Goal: Information Seeking & Learning: Learn about a topic

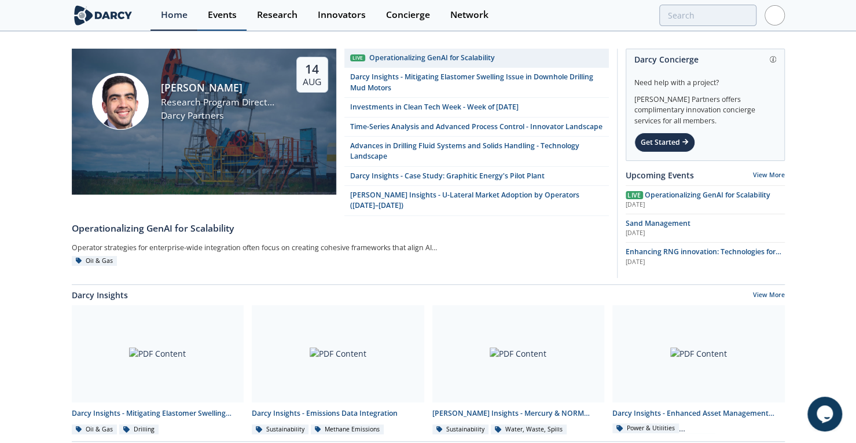
click at [226, 10] on div "Events" at bounding box center [222, 14] width 29 height 9
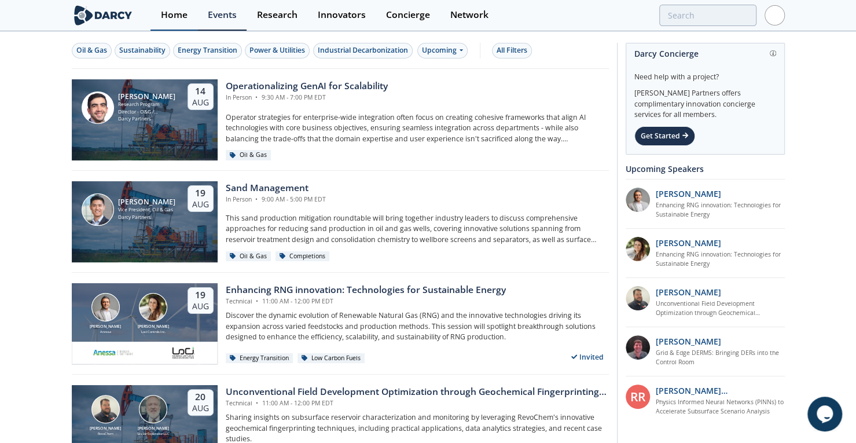
click at [168, 11] on div "Home" at bounding box center [174, 14] width 27 height 9
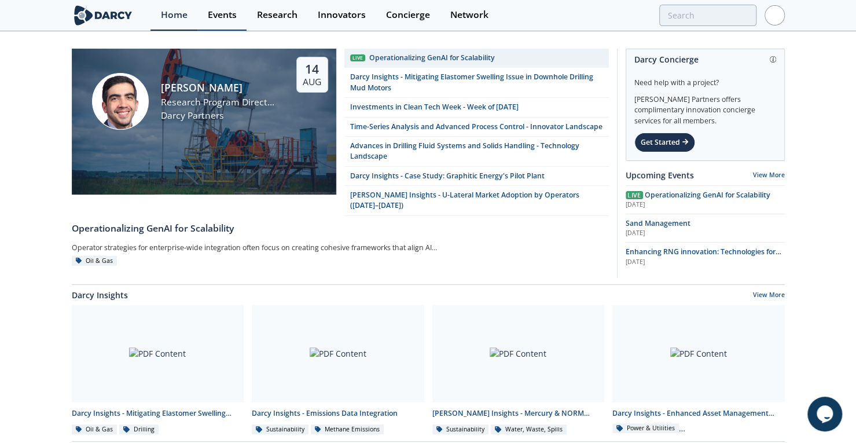
click at [218, 14] on div "Events" at bounding box center [222, 14] width 29 height 9
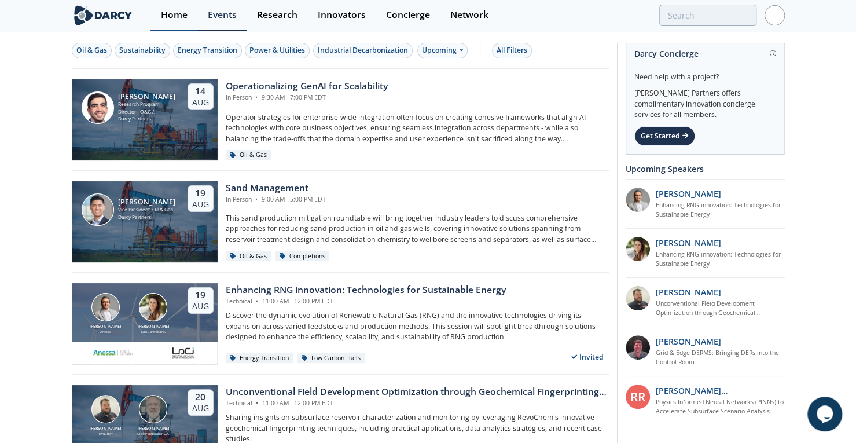
click at [174, 16] on div "Home" at bounding box center [174, 14] width 27 height 9
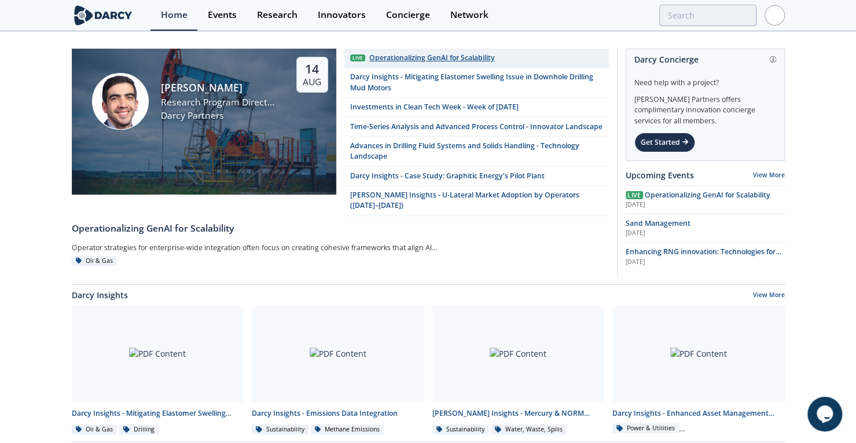
click at [381, 57] on div "Operationalizing GenAI for Scalability" at bounding box center [432, 58] width 126 height 10
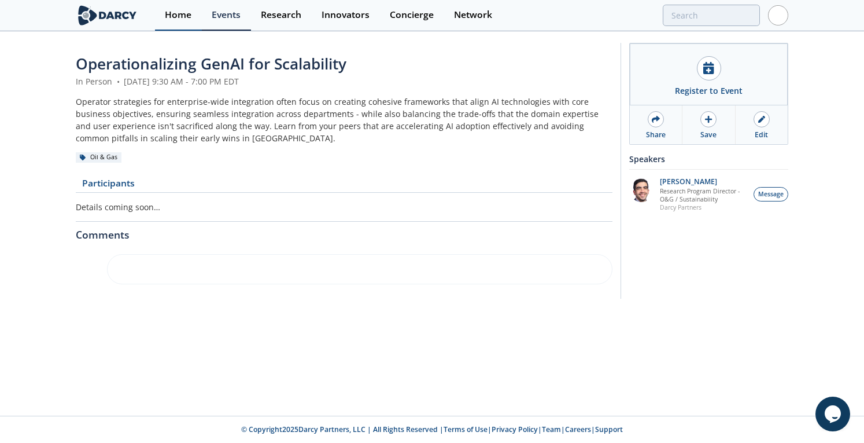
click at [182, 17] on div "Home" at bounding box center [178, 14] width 27 height 9
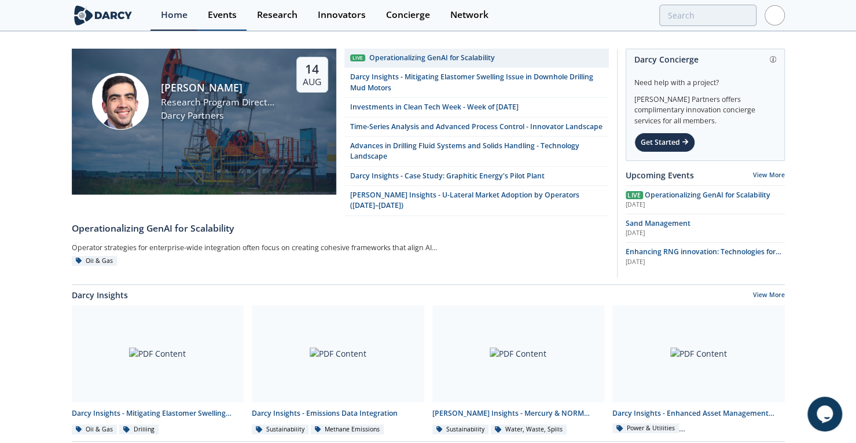
click at [222, 18] on div "Events" at bounding box center [222, 14] width 29 height 9
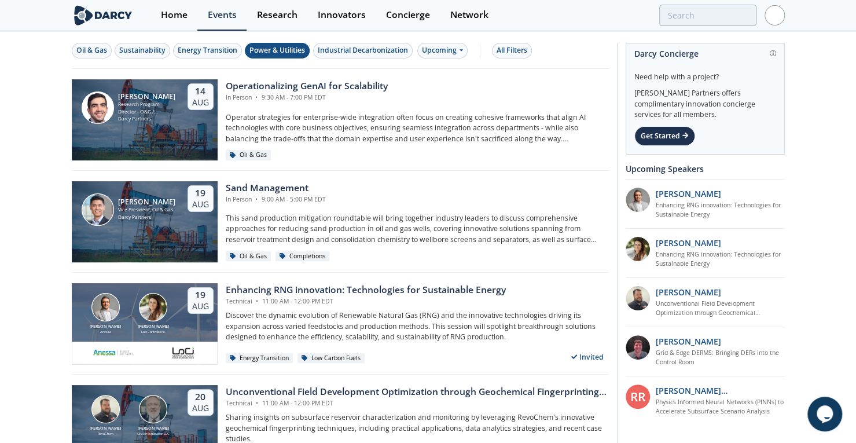
click at [288, 49] on div "Power & Utilities" at bounding box center [277, 50] width 56 height 10
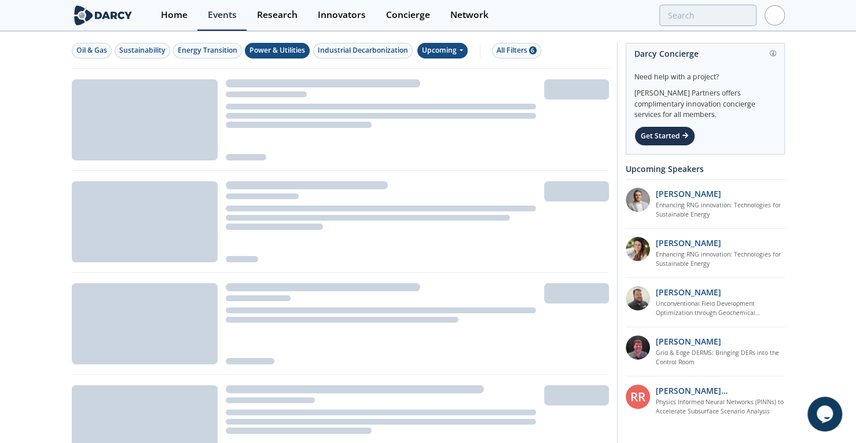
click at [440, 49] on div "Upcoming" at bounding box center [442, 51] width 50 height 16
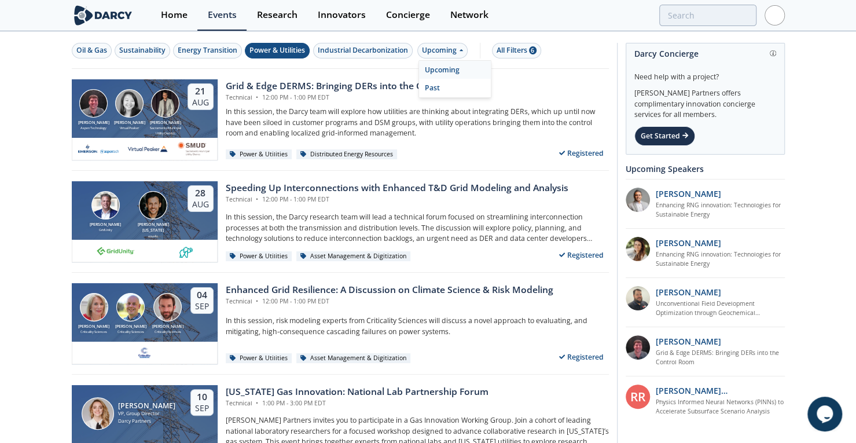
click at [442, 64] on div "Upcoming" at bounding box center [455, 70] width 72 height 19
click at [442, 49] on div "Upcoming" at bounding box center [442, 51] width 50 height 16
click at [442, 87] on div "Past" at bounding box center [455, 88] width 72 height 19
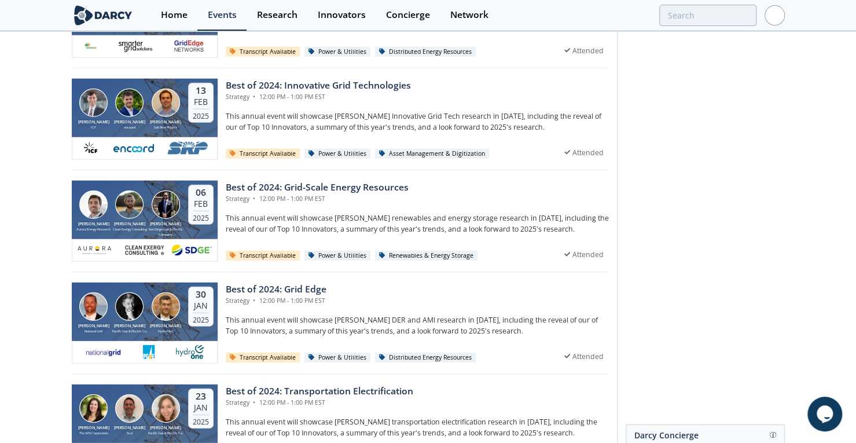
scroll to position [2238, 0]
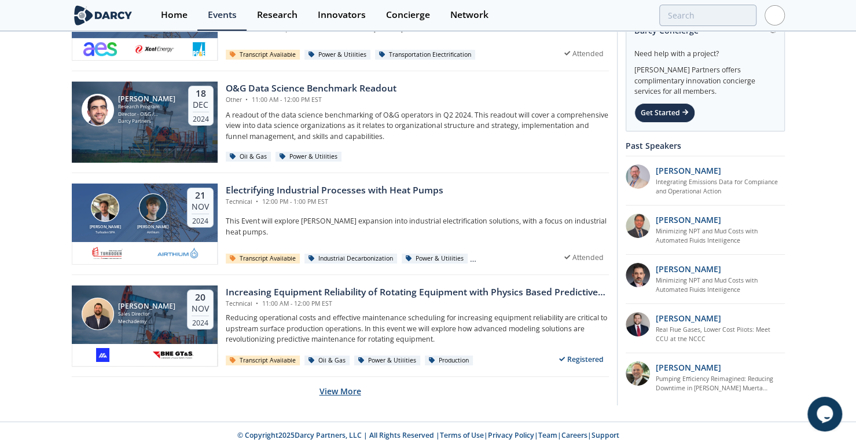
click at [328, 389] on button "View More" at bounding box center [340, 391] width 42 height 28
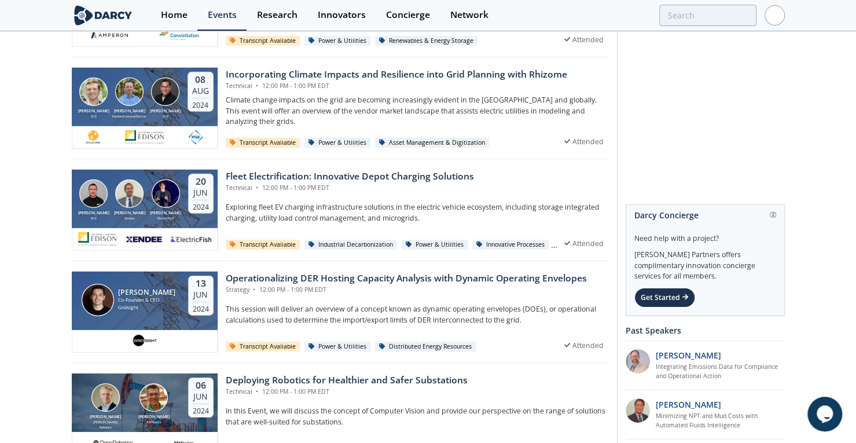
scroll to position [4779, 0]
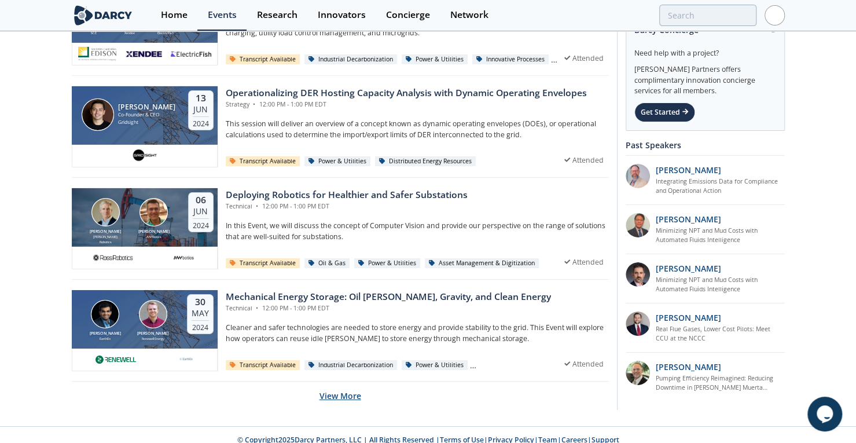
click at [339, 387] on button "View More" at bounding box center [340, 395] width 42 height 28
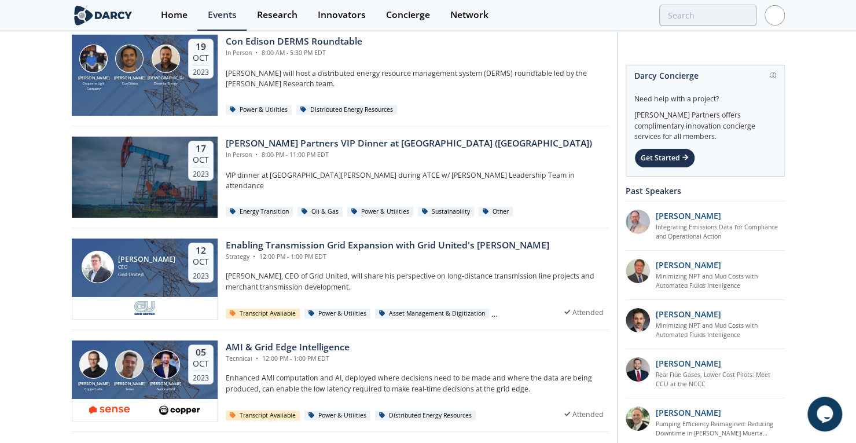
scroll to position [7321, 0]
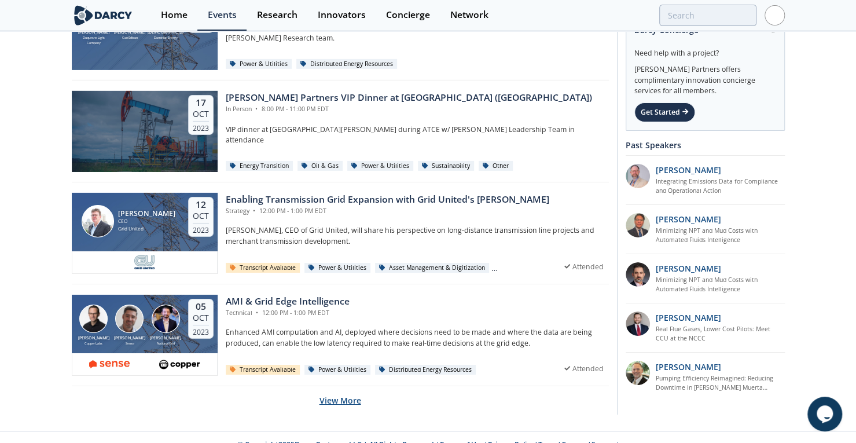
click at [347, 386] on button "View More" at bounding box center [340, 400] width 42 height 28
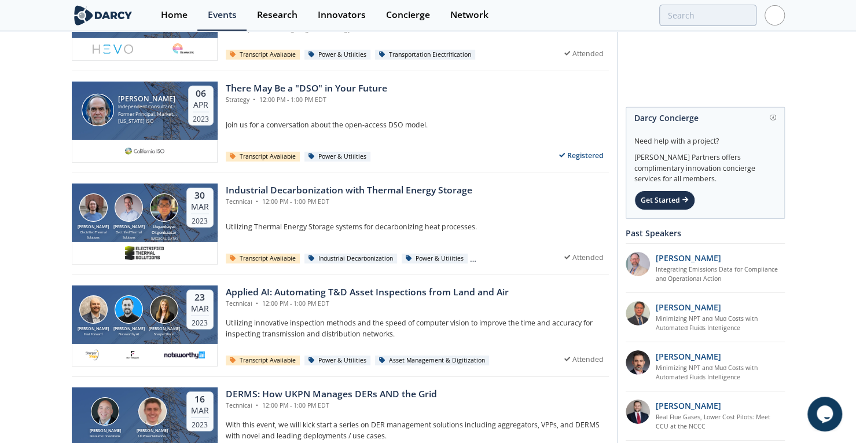
scroll to position [9862, 0]
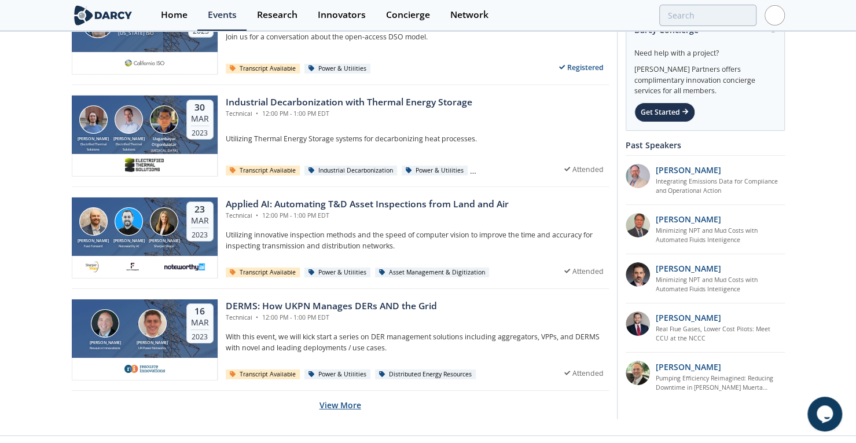
click at [339, 391] on button "View More" at bounding box center [340, 405] width 42 height 28
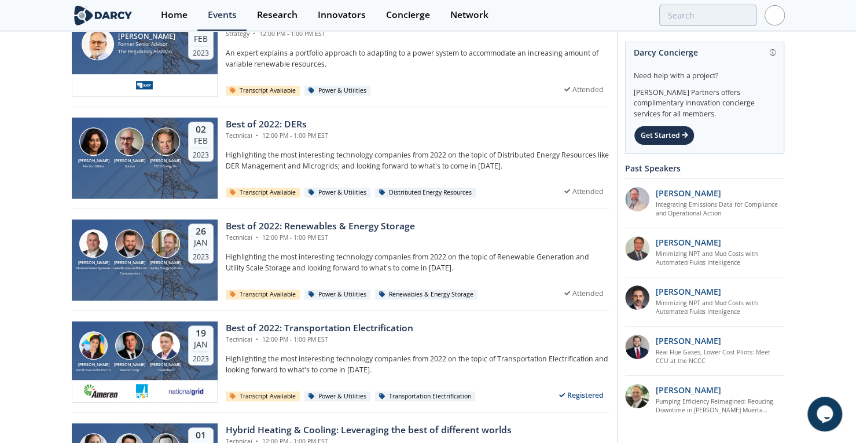
scroll to position [10678, 0]
